Goal: Book appointment/travel/reservation

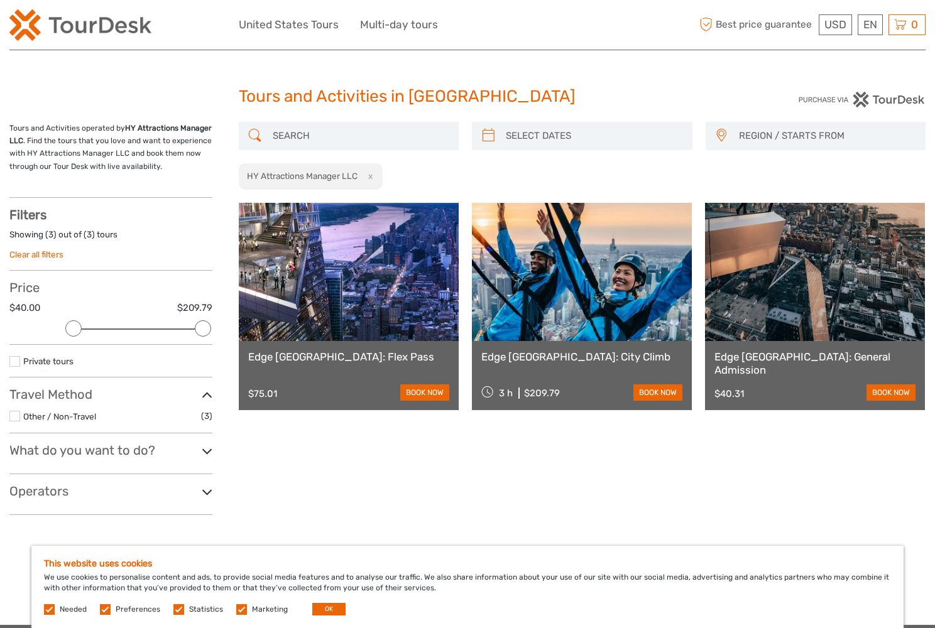
select select
click at [332, 611] on button "OK" at bounding box center [328, 609] width 33 height 13
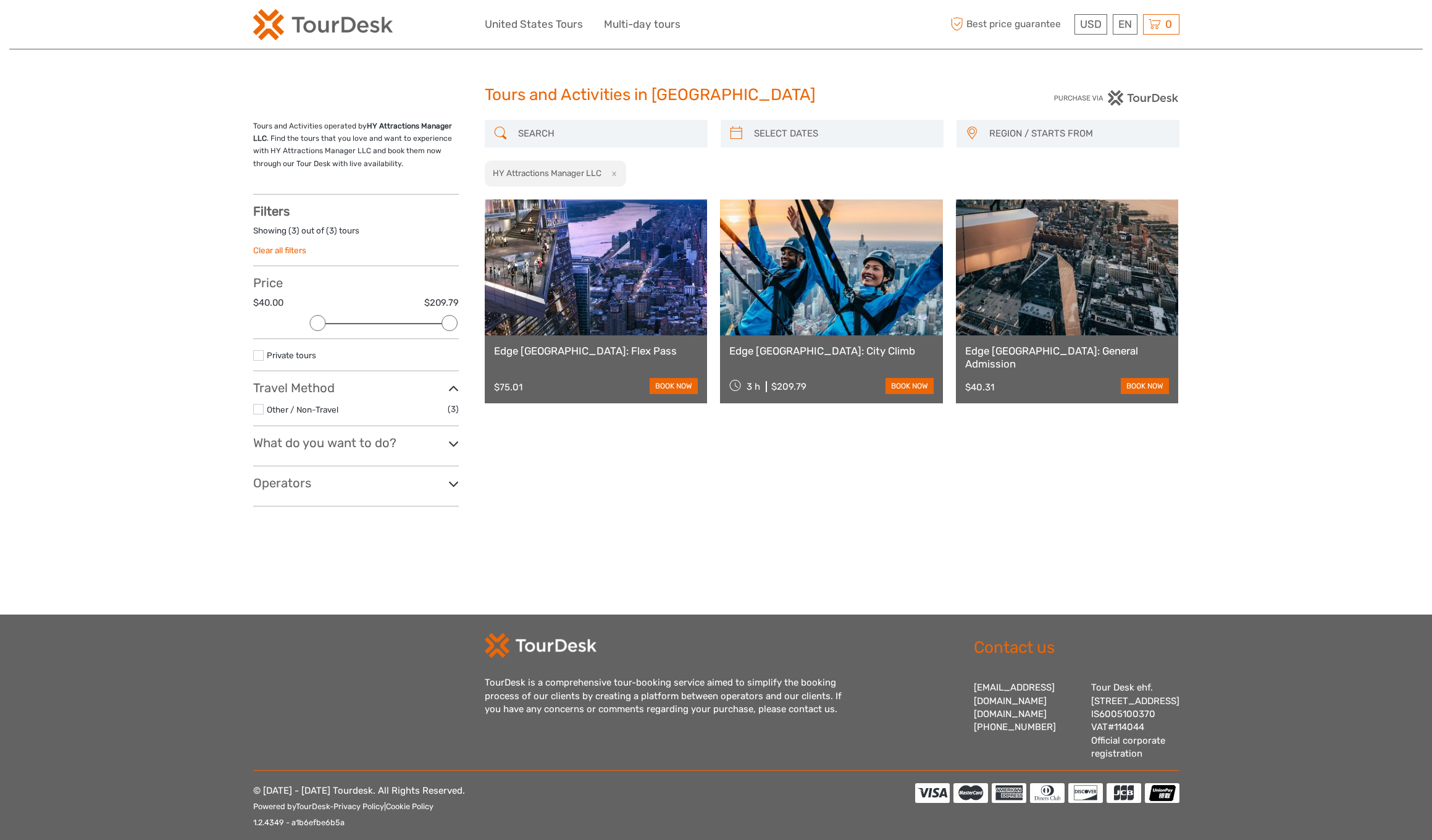
click at [370, 126] on strong "HY Attractions Manager LLC" at bounding box center [353, 132] width 199 height 21
drag, startPoint x: 369, startPoint y: 126, endPoint x: 266, endPoint y: 138, distance: 103.7
click at [266, 138] on p "Tours and Activities operated by HY Attractions Manager LLC . Find the tours th…" at bounding box center [356, 145] width 205 height 51
copy p "HY Attractions Manager LLC"
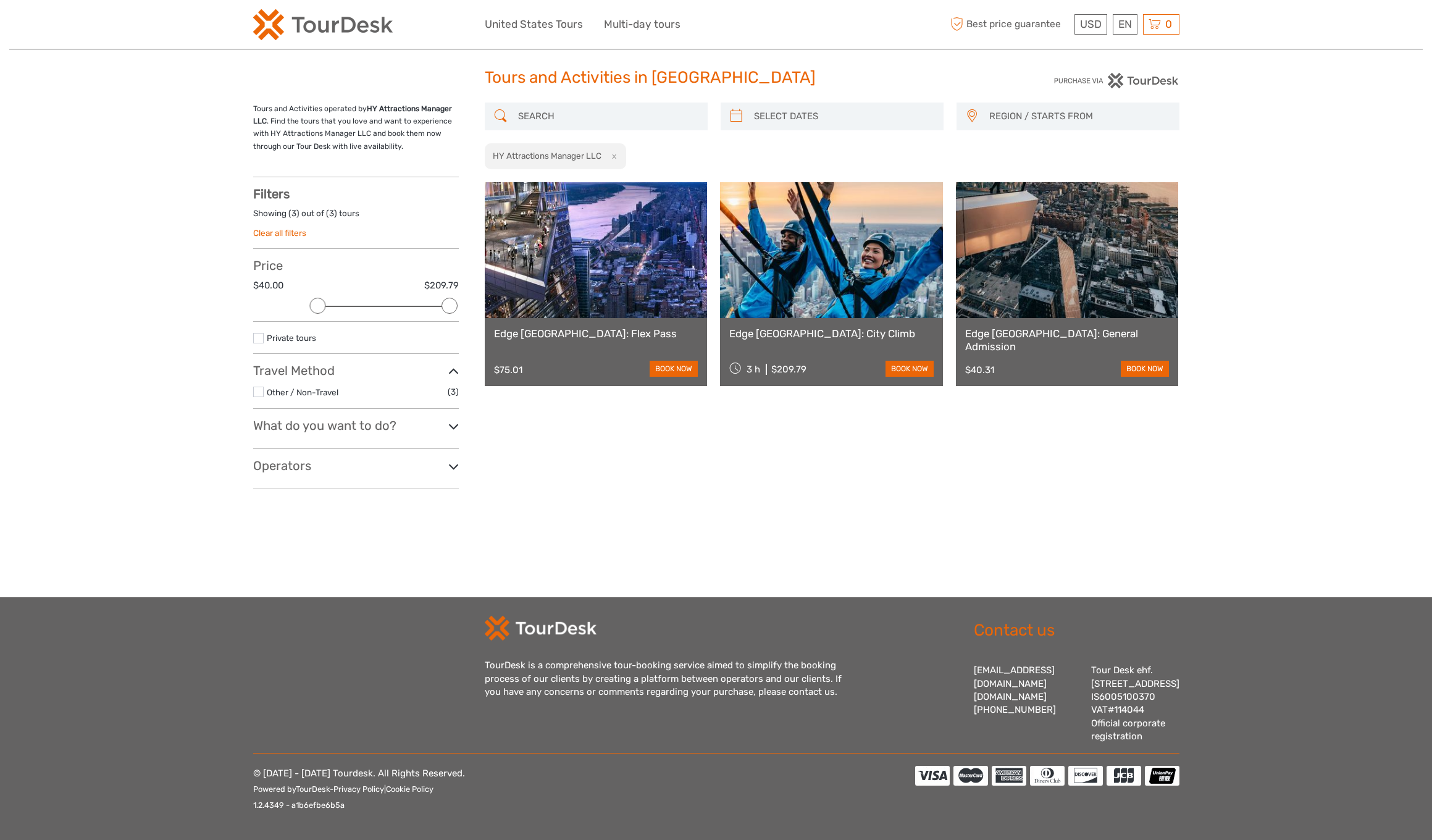
scroll to position [25, 0]
click at [448, 428] on div "What do you want to do? Show all Entertainment (3) No available tags" at bounding box center [356, 432] width 205 height 30
click at [448, 418] on h3 "What do you want to do?" at bounding box center [356, 424] width 205 height 15
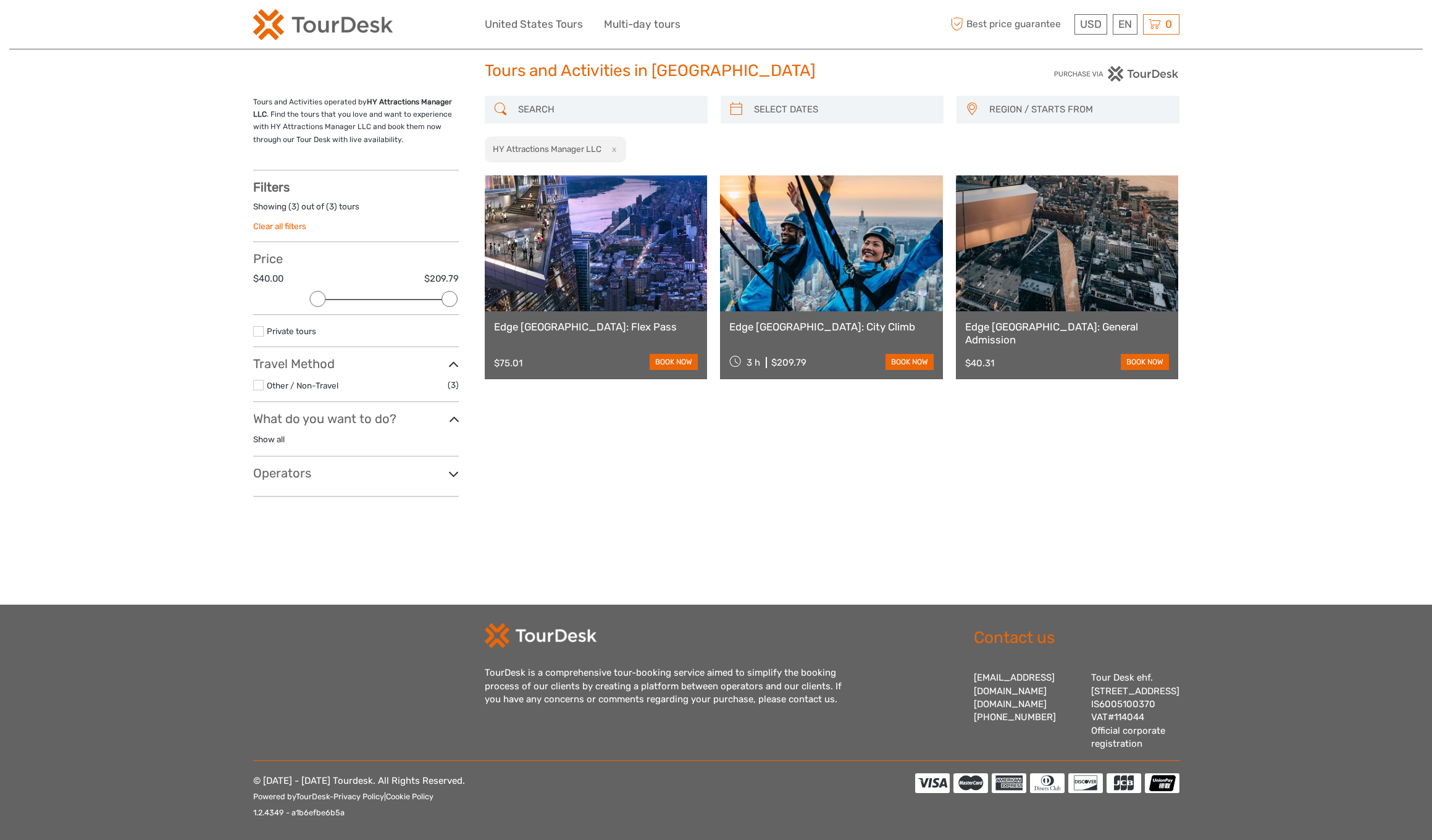
click at [450, 468] on icon at bounding box center [453, 474] width 11 height 17
